Goal: Task Accomplishment & Management: Complete application form

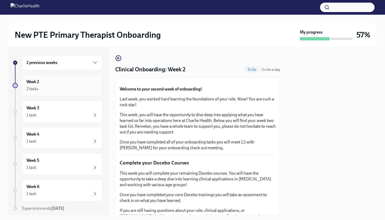
click at [63, 83] on div "Week 2 2 tasks" at bounding box center [62, 85] width 72 height 13
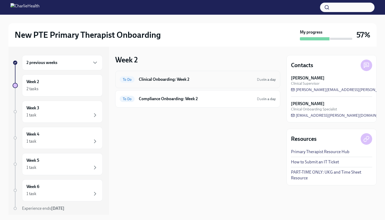
click at [192, 83] on div "To Do Clinical Onboarding: Week 2 Due in a day" at bounding box center [198, 79] width 156 height 8
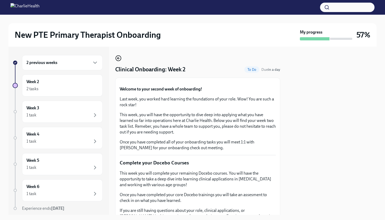
click at [117, 57] on icon "button" at bounding box center [118, 58] width 6 height 6
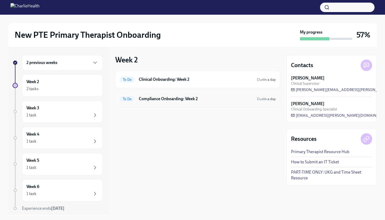
click at [166, 104] on div "To Do Compliance Onboarding: Week 2 Due in a day" at bounding box center [197, 98] width 165 height 17
click at [195, 103] on div "To Do Compliance Onboarding: Week 2 Due in a day" at bounding box center [197, 98] width 165 height 17
click at [165, 100] on h6 "Compliance Onboarding: Week 2" at bounding box center [196, 99] width 114 height 6
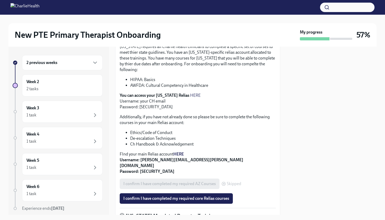
scroll to position [159, 0]
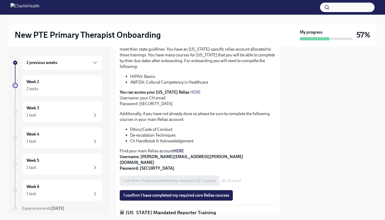
click at [180, 148] on strong "HERE" at bounding box center [179, 150] width 10 height 5
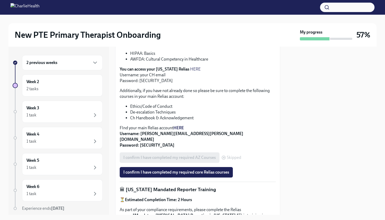
scroll to position [183, 0]
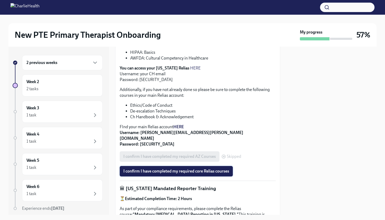
click at [175, 166] on button "I confirm I have completed my required core Relias courses" at bounding box center [176, 171] width 113 height 10
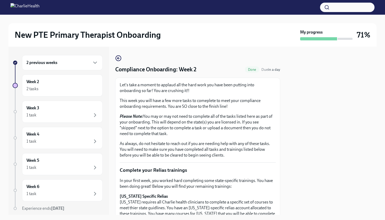
scroll to position [0, 0]
click at [118, 57] on icon "button" at bounding box center [118, 58] width 6 height 6
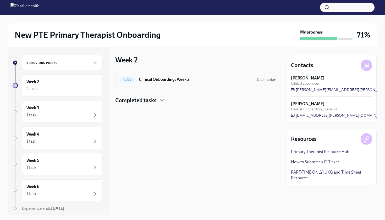
click at [172, 80] on h6 "Clinical Onboarding: Week 2" at bounding box center [196, 80] width 114 height 6
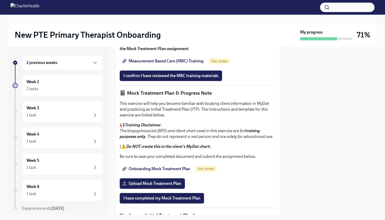
scroll to position [329, 0]
